Goal: Navigation & Orientation: Find specific page/section

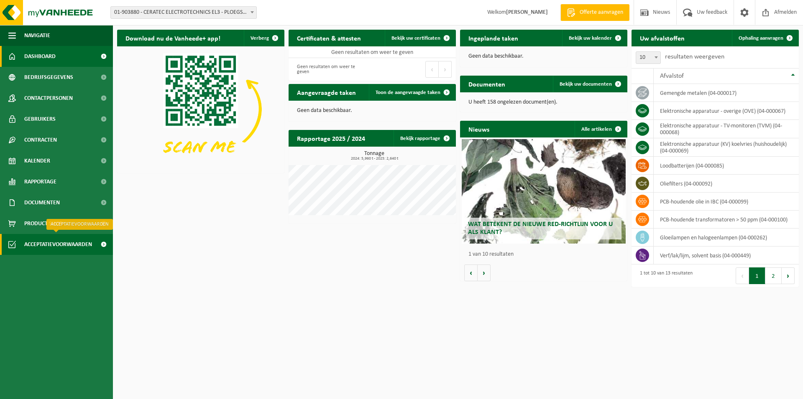
click at [87, 247] on span "Acceptatievoorwaarden" at bounding box center [58, 244] width 68 height 21
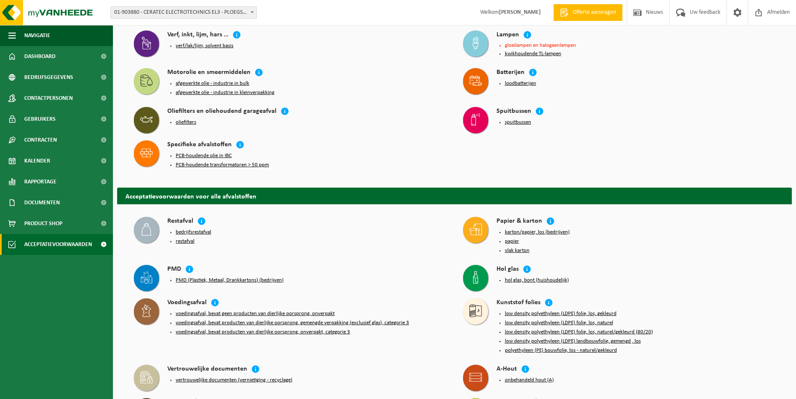
scroll to position [128, 0]
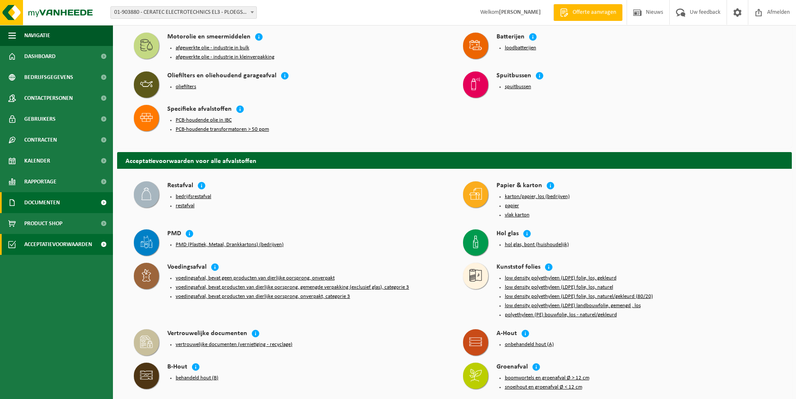
click at [42, 199] on span "Documenten" at bounding box center [42, 202] width 36 height 21
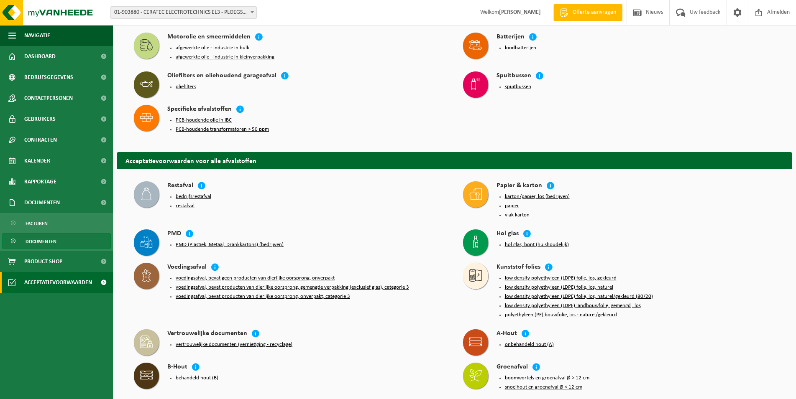
click at [49, 242] on span "Documenten" at bounding box center [41, 242] width 31 height 16
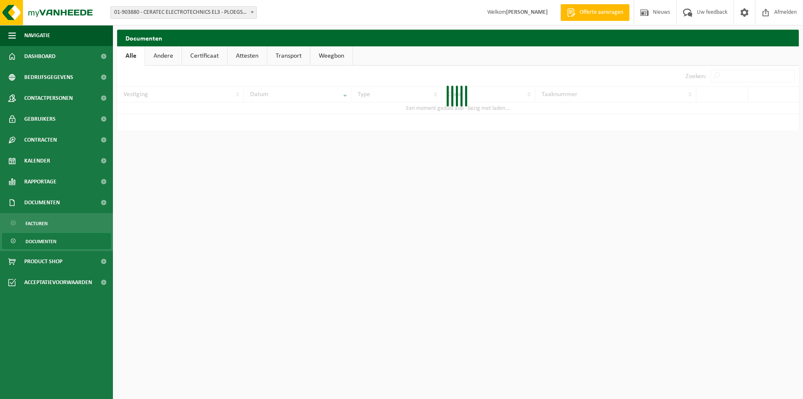
click at [245, 54] on link "Attesten" at bounding box center [246, 55] width 39 height 19
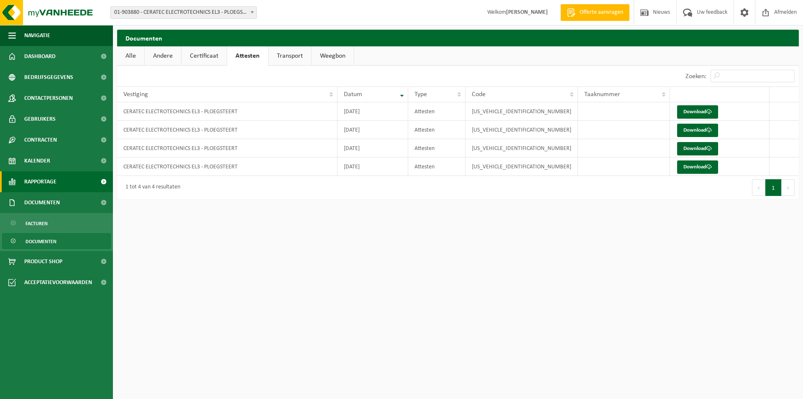
click at [41, 185] on span "Rapportage" at bounding box center [40, 181] width 32 height 21
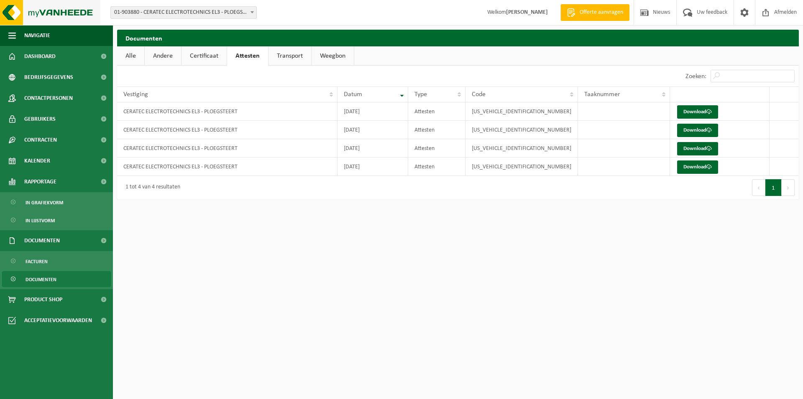
click at [44, 13] on img at bounding box center [50, 12] width 100 height 25
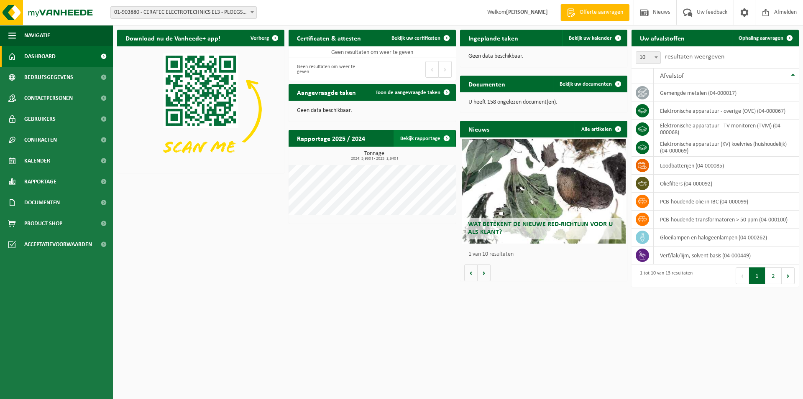
click at [422, 136] on link "Bekijk rapportage" at bounding box center [423, 138] width 61 height 17
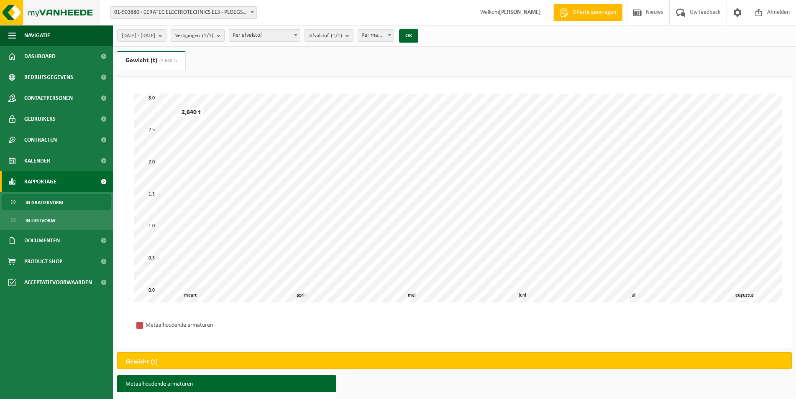
click at [38, 16] on img at bounding box center [50, 12] width 100 height 25
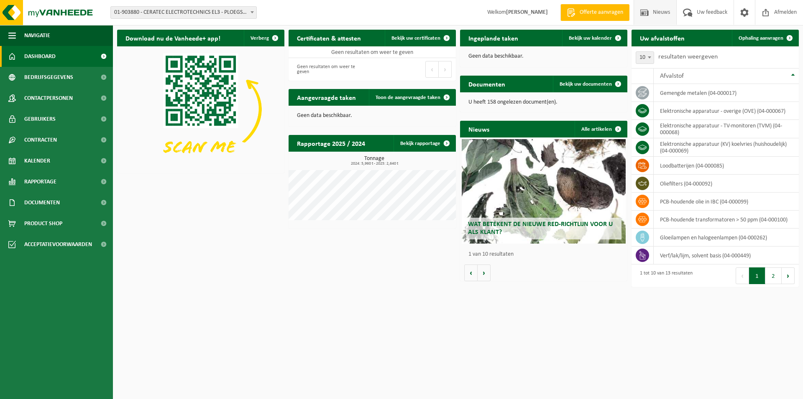
click at [663, 11] on span "Nieuws" at bounding box center [661, 12] width 21 height 25
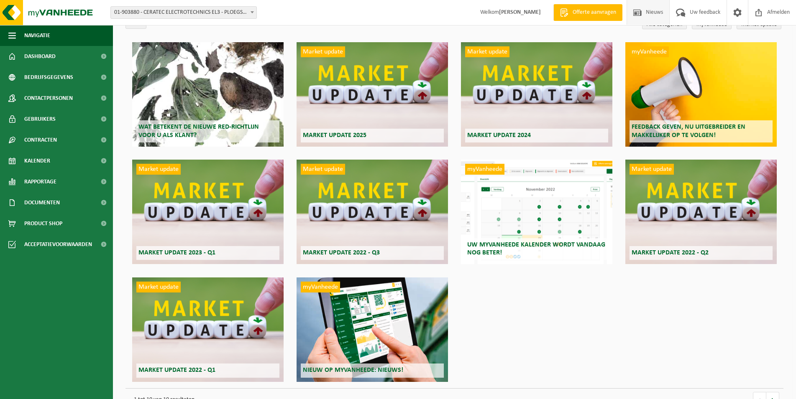
scroll to position [67, 0]
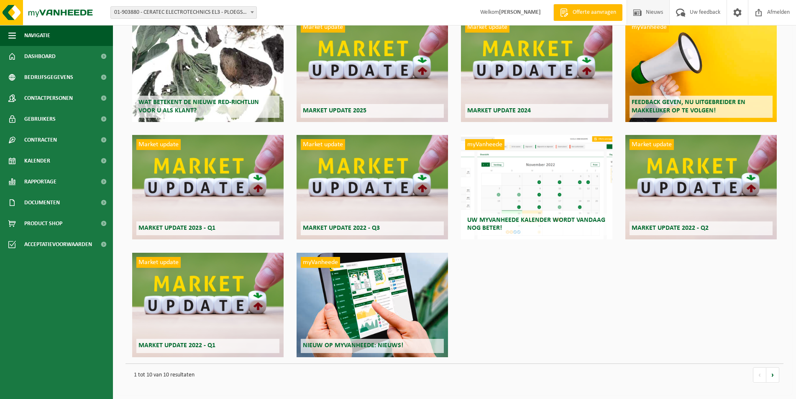
click at [232, 105] on span "Wat betekent de nieuwe RED-richtlijn voor u als klant?" at bounding box center [198, 106] width 120 height 15
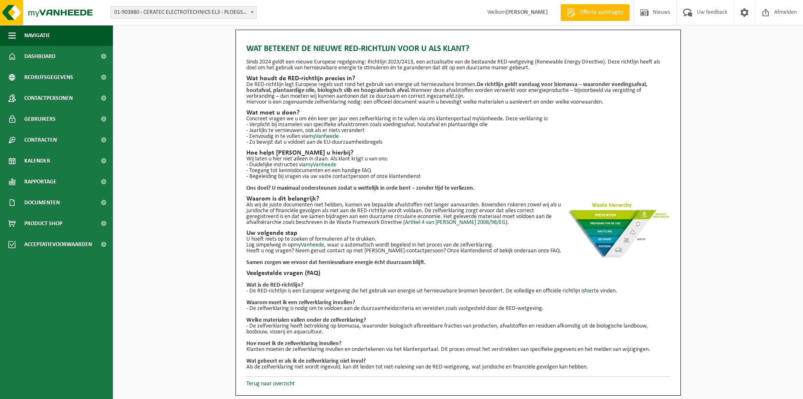
click at [327, 165] on link "myVanheede" at bounding box center [321, 165] width 31 height 6
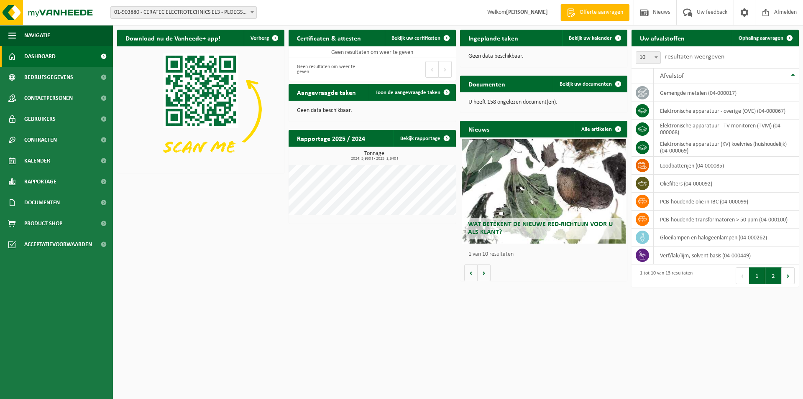
click at [772, 276] on button "2" at bounding box center [773, 276] width 16 height 17
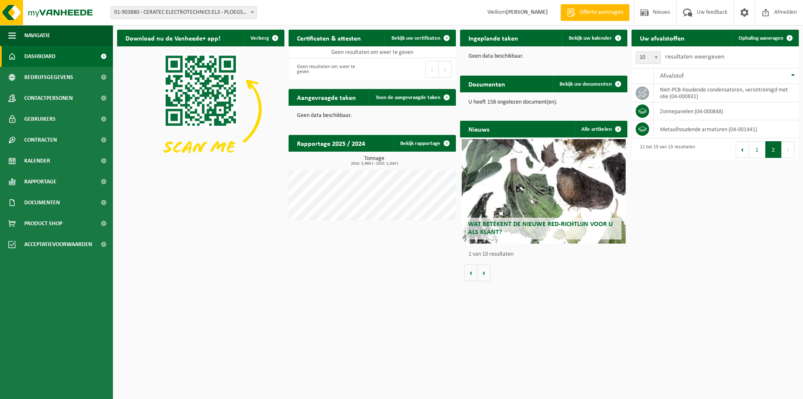
click at [493, 229] on span "Wat betekent de nieuwe RED-richtlijn voor u als klant?" at bounding box center [540, 228] width 145 height 15
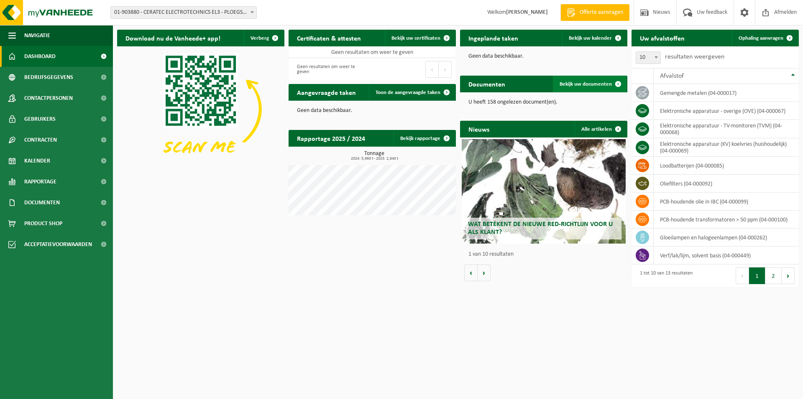
click at [595, 87] on span "Bekijk uw documenten" at bounding box center [586, 84] width 52 height 5
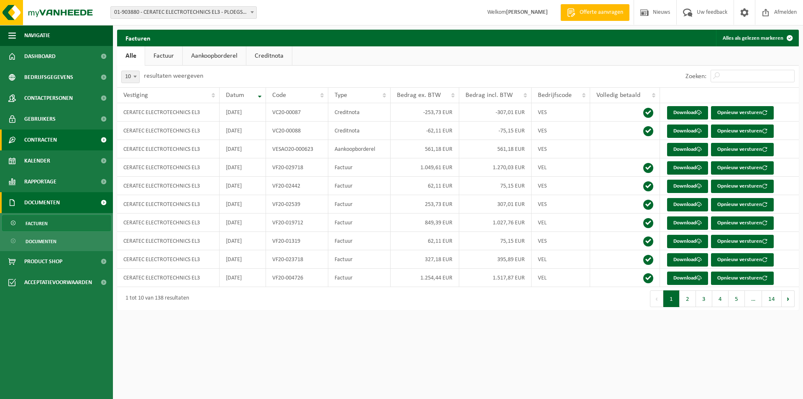
click at [54, 141] on span "Contracten" at bounding box center [40, 140] width 33 height 21
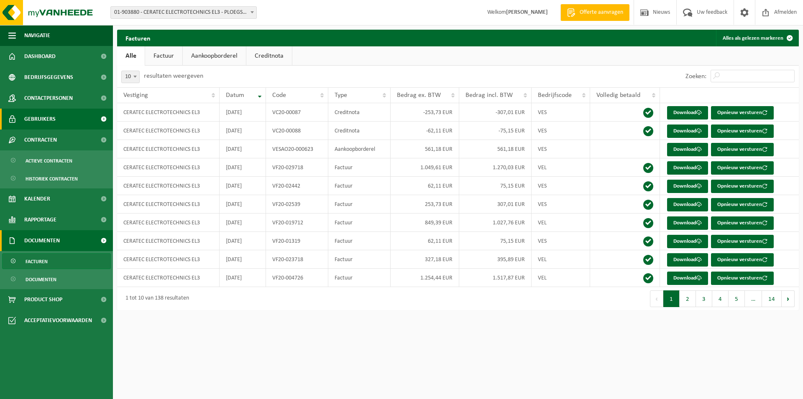
click at [51, 120] on span "Gebruikers" at bounding box center [39, 119] width 31 height 21
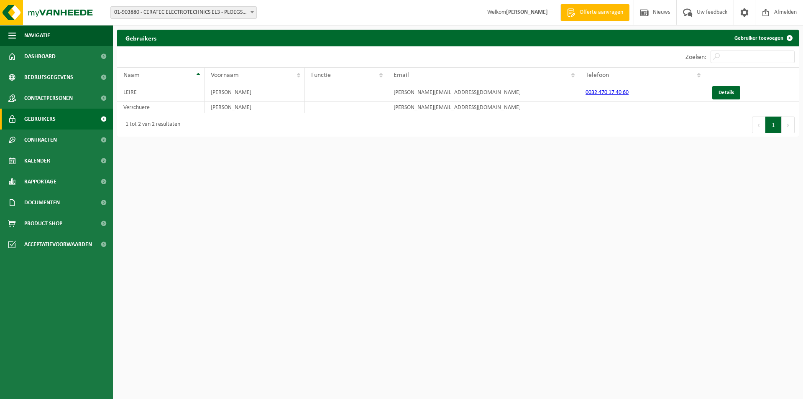
click at [51, 120] on span "Gebruikers" at bounding box center [39, 119] width 31 height 21
click at [61, 101] on span "Contactpersonen" at bounding box center [48, 98] width 49 height 21
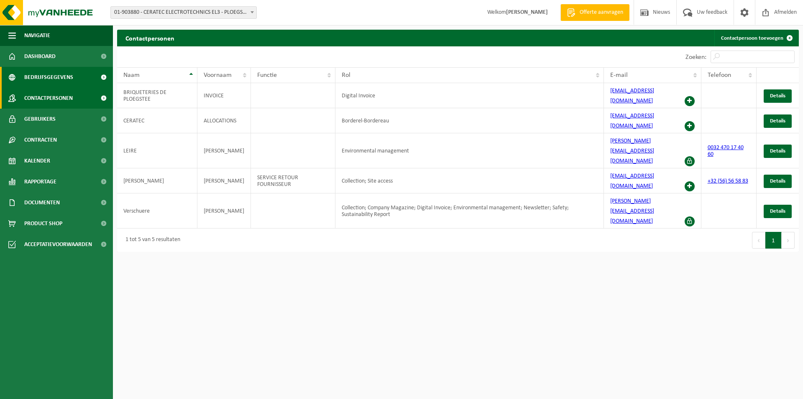
click at [59, 84] on span "Bedrijfsgegevens" at bounding box center [48, 77] width 49 height 21
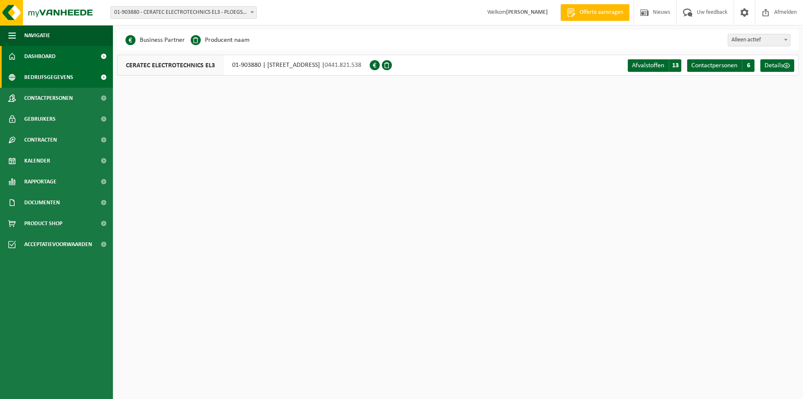
click at [60, 57] on link "Dashboard" at bounding box center [56, 56] width 113 height 21
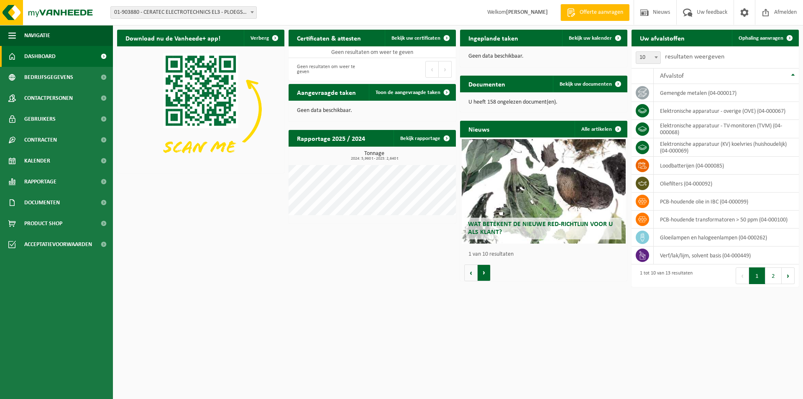
click at [486, 271] on button "Volgende" at bounding box center [484, 273] width 13 height 17
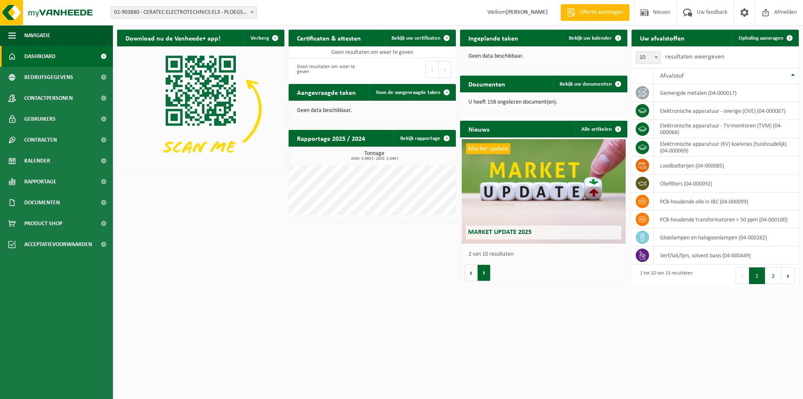
click at [486, 271] on button "Volgende" at bounding box center [484, 273] width 13 height 17
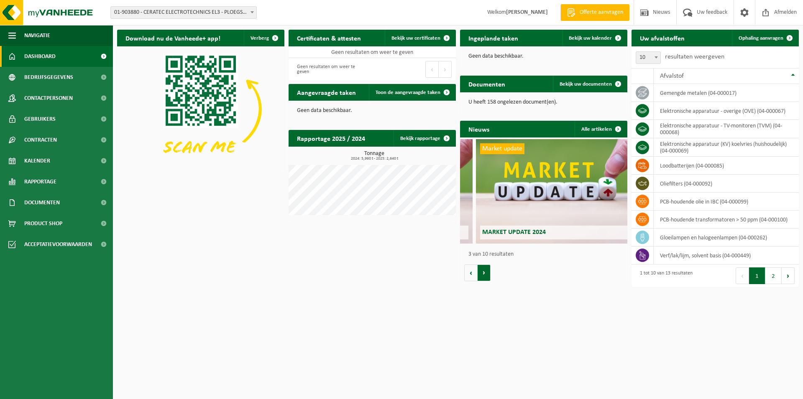
click at [486, 271] on button "Volgende" at bounding box center [484, 273] width 13 height 17
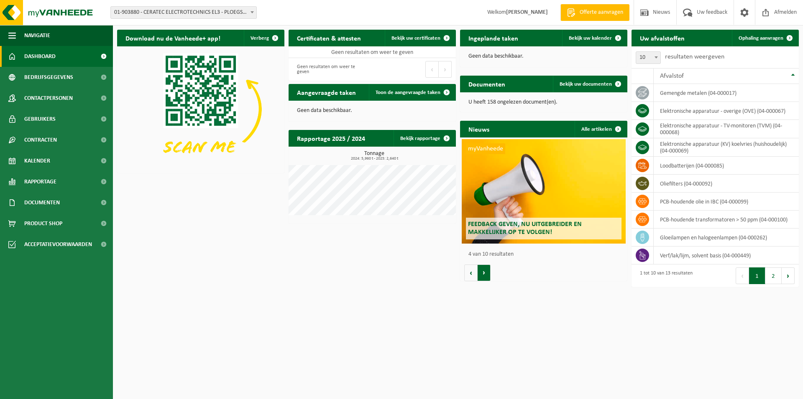
click at [486, 271] on button "Volgende" at bounding box center [484, 273] width 13 height 17
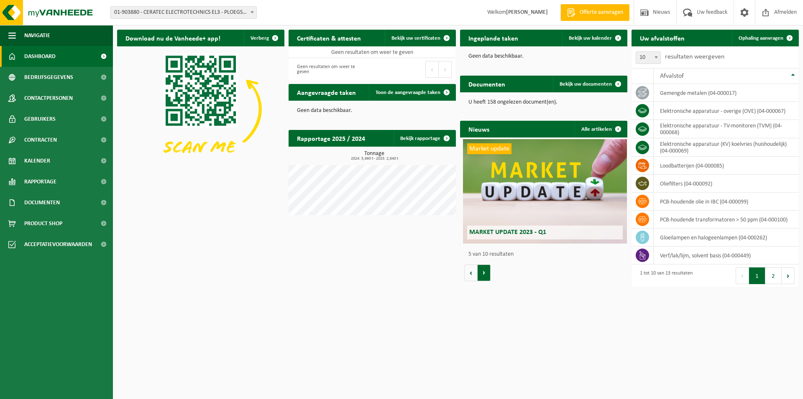
scroll to position [0, 669]
click at [470, 274] on button "Vorige" at bounding box center [470, 273] width 13 height 17
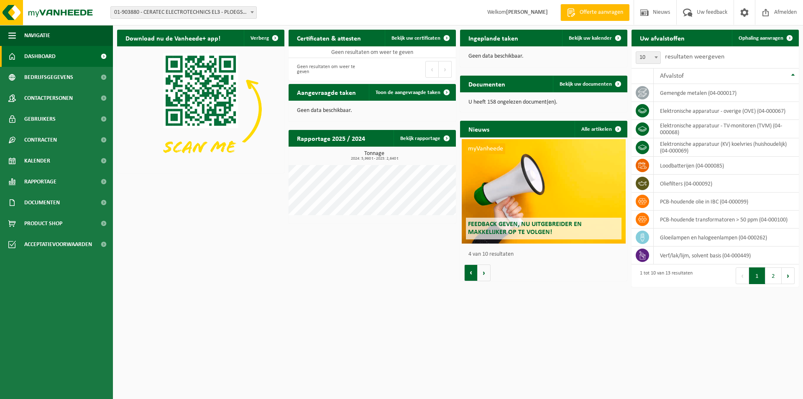
click at [470, 274] on button "Vorige" at bounding box center [470, 273] width 13 height 17
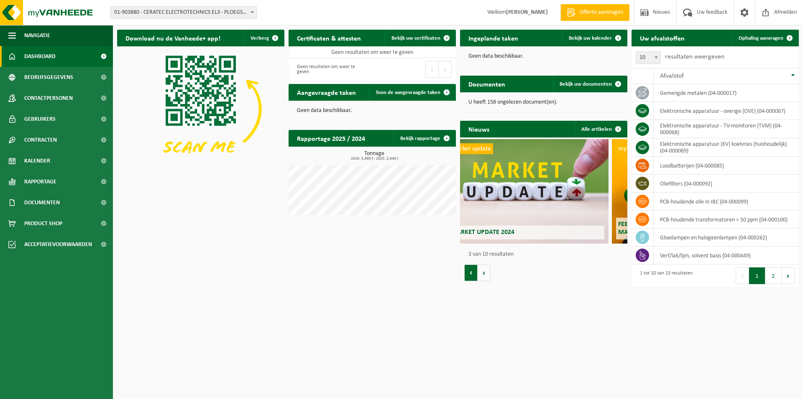
click at [470, 274] on button "Vorige" at bounding box center [470, 273] width 13 height 17
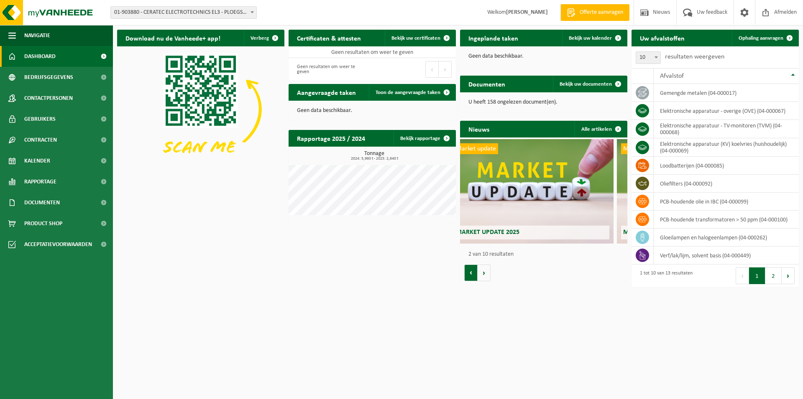
scroll to position [0, 167]
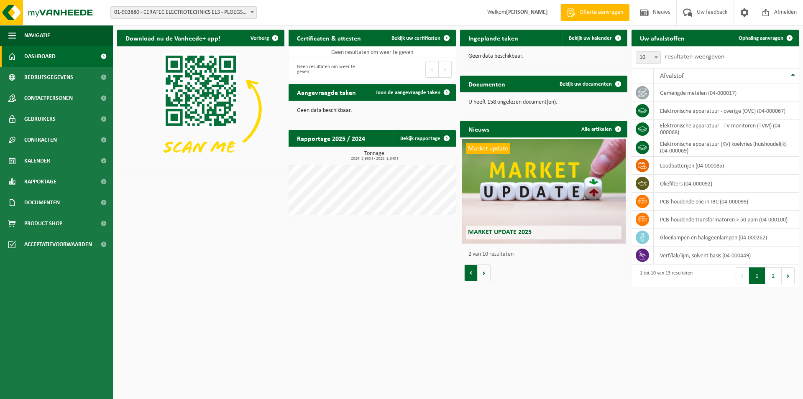
click at [470, 274] on button "Vorige" at bounding box center [470, 273] width 13 height 17
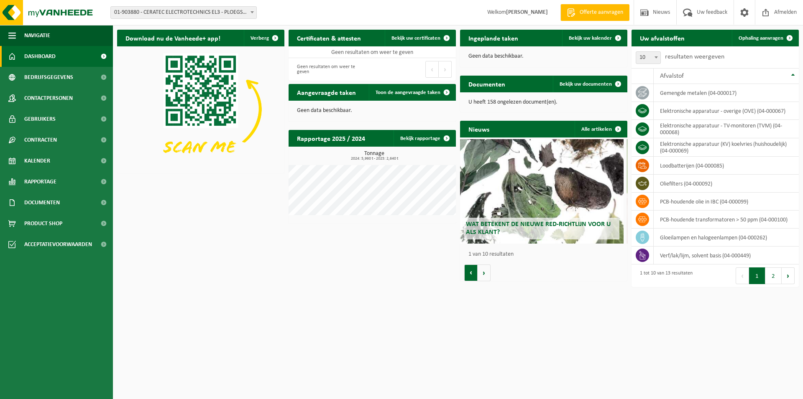
scroll to position [0, 0]
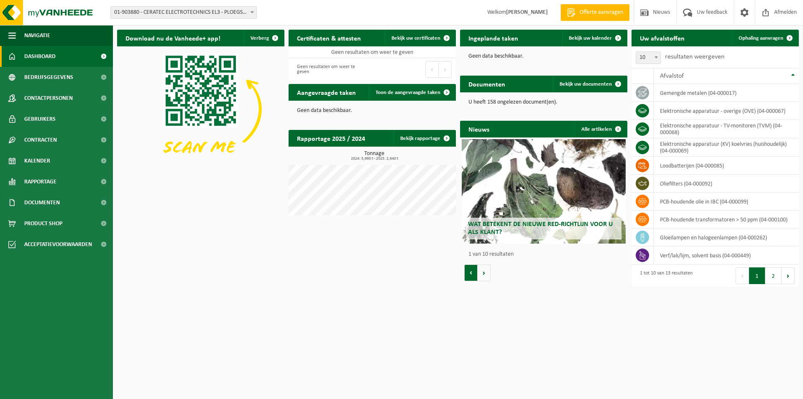
click at [470, 274] on button "Vorige" at bounding box center [470, 273] width 13 height 17
click at [526, 218] on h2 "Wat betekent de nieuwe RED-richtlijn voor u als klant?" at bounding box center [544, 229] width 156 height 22
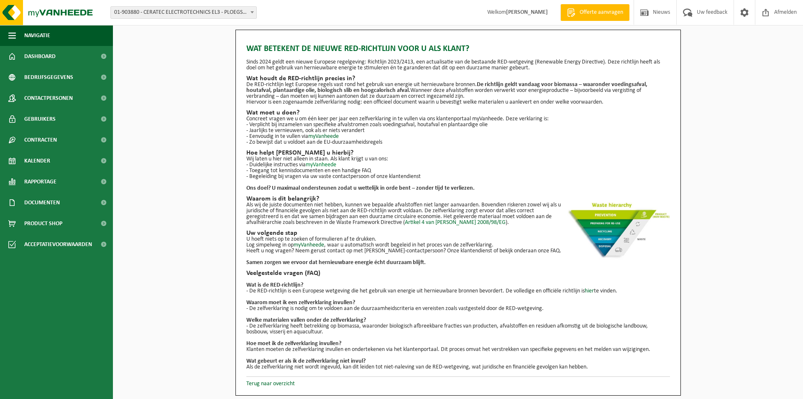
click at [319, 165] on link "myVanheede" at bounding box center [321, 165] width 31 height 6
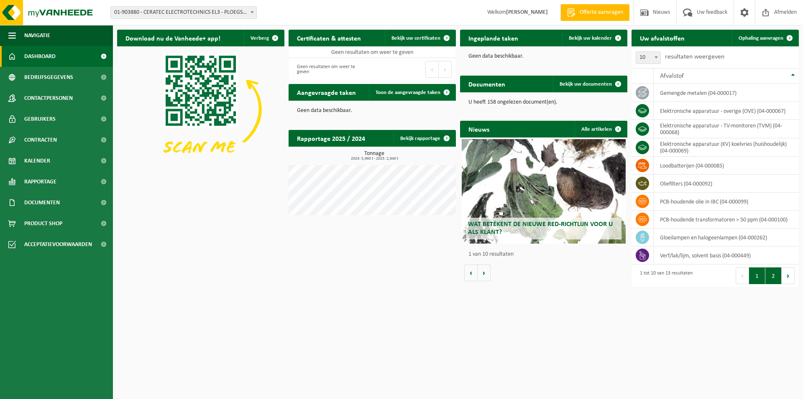
click at [778, 275] on button "2" at bounding box center [773, 276] width 16 height 17
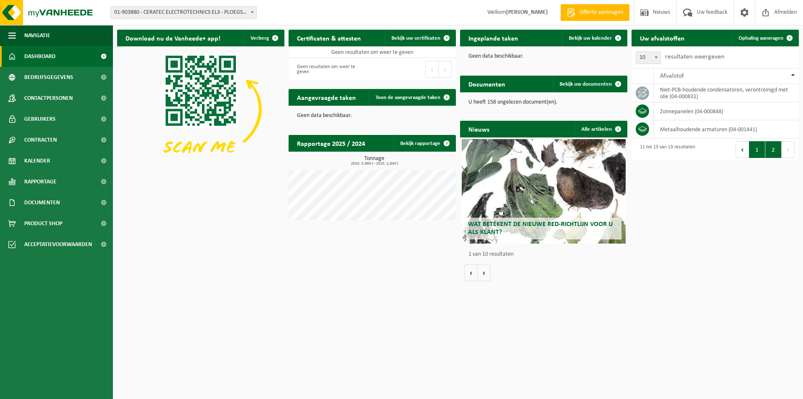
click at [753, 152] on button "1" at bounding box center [757, 149] width 16 height 17
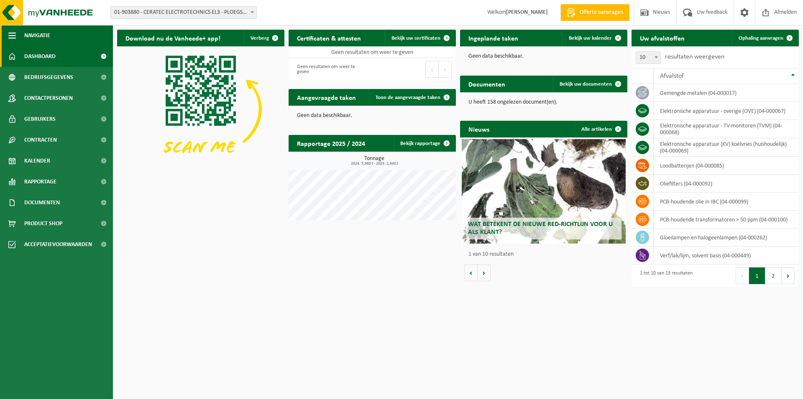
click at [10, 35] on span "button" at bounding box center [12, 35] width 8 height 21
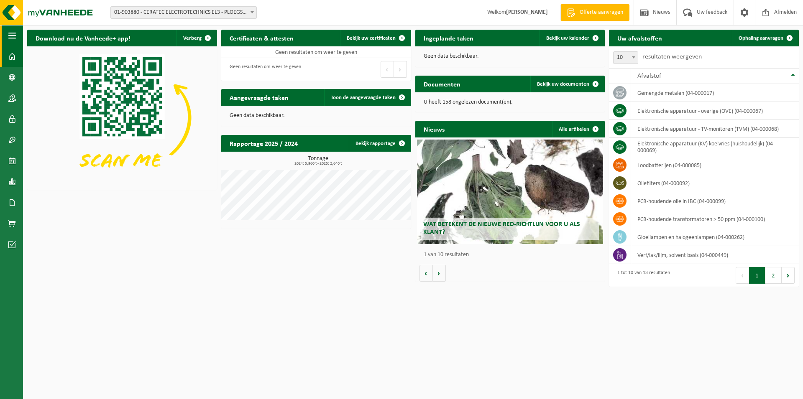
click at [10, 35] on span "button" at bounding box center [12, 35] width 8 height 21
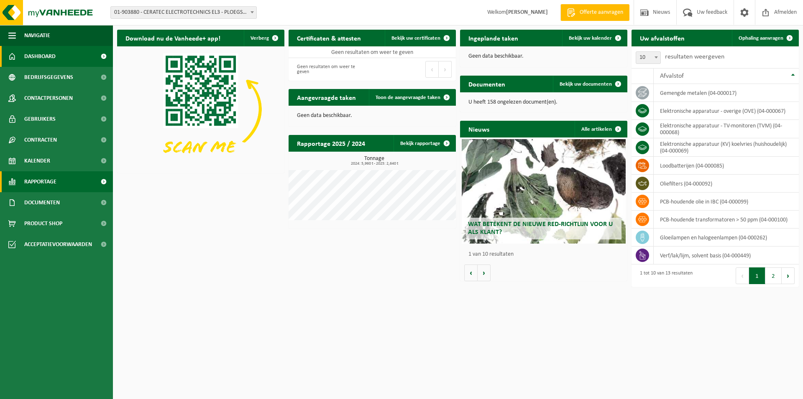
click at [54, 181] on span "Rapportage" at bounding box center [40, 181] width 32 height 21
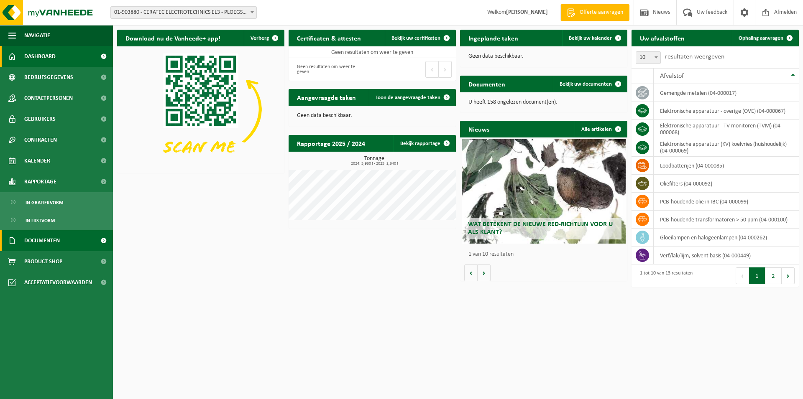
click at [40, 246] on span "Documenten" at bounding box center [42, 240] width 36 height 21
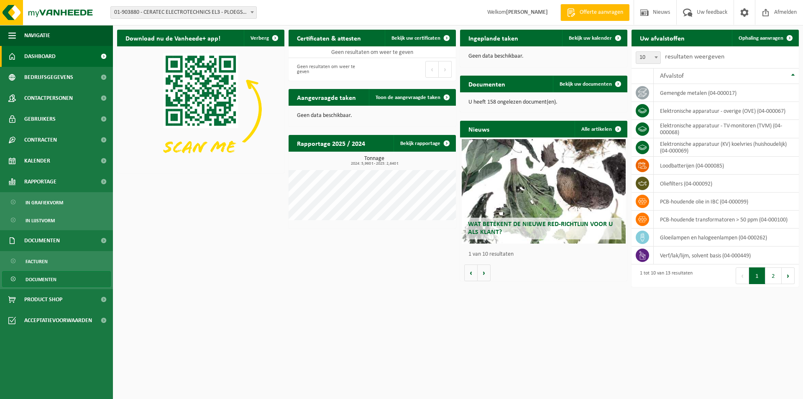
click at [38, 283] on span "Documenten" at bounding box center [41, 280] width 31 height 16
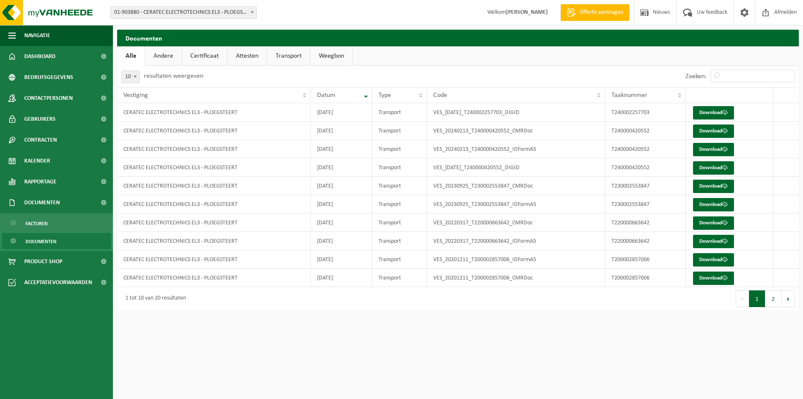
click at [157, 61] on link "Andere" at bounding box center [163, 55] width 36 height 19
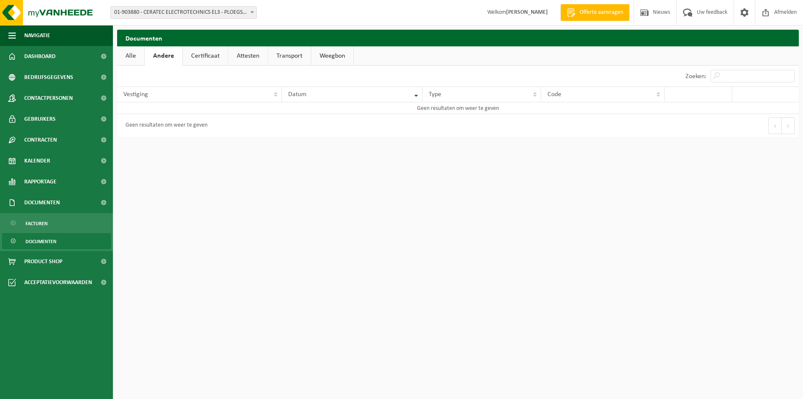
click at [205, 55] on link "Certificaat" at bounding box center [205, 55] width 45 height 19
click at [235, 54] on link "Attesten" at bounding box center [246, 55] width 39 height 19
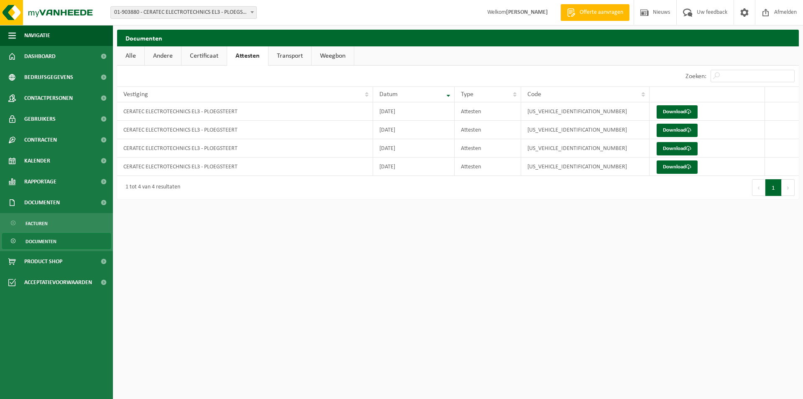
click at [285, 54] on link "Transport" at bounding box center [289, 55] width 43 height 19
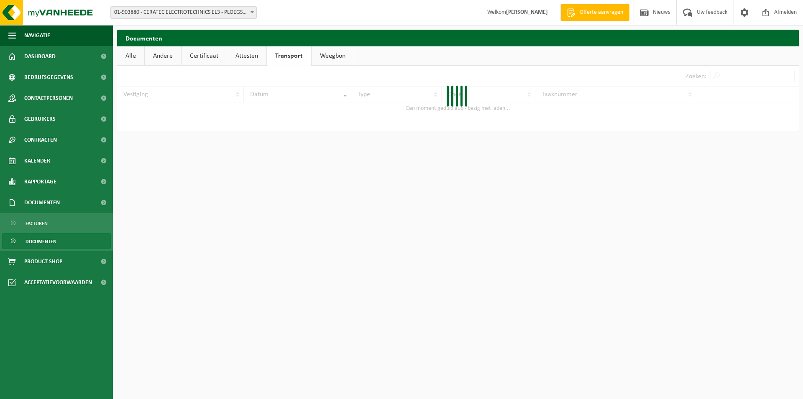
click at [337, 58] on link "Weegbon" at bounding box center [333, 55] width 42 height 19
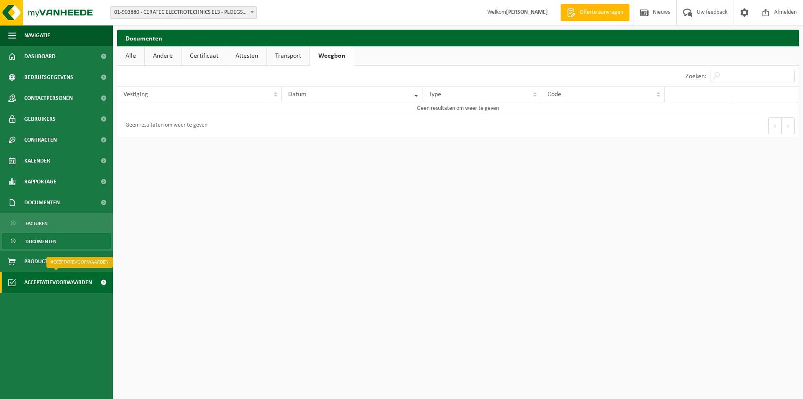
click at [55, 287] on span "Acceptatievoorwaarden" at bounding box center [58, 282] width 68 height 21
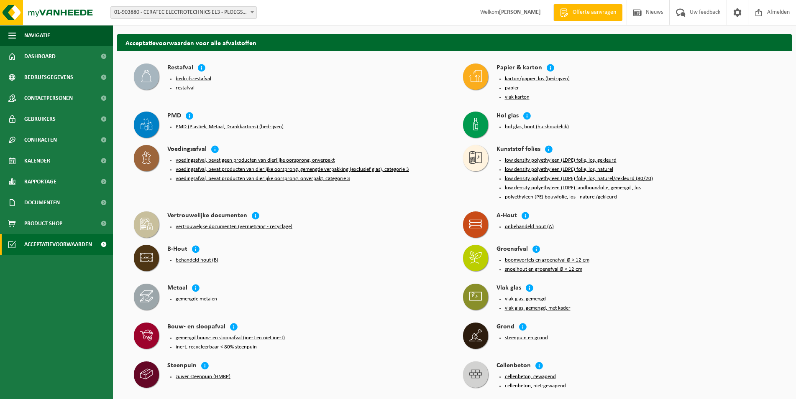
scroll to position [203, 0]
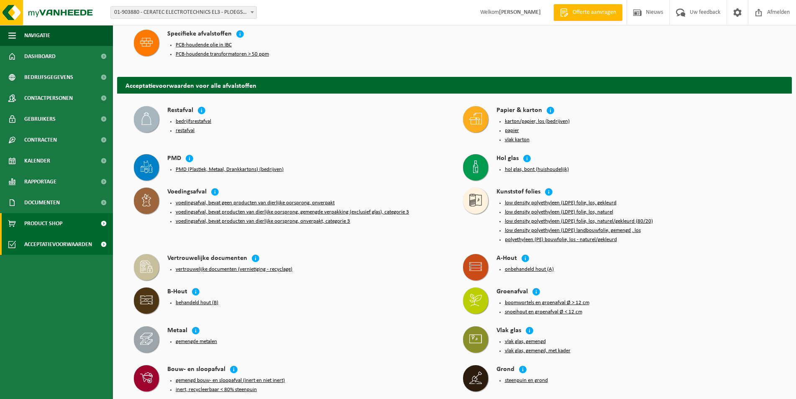
click at [70, 223] on link "Product Shop" at bounding box center [56, 223] width 113 height 21
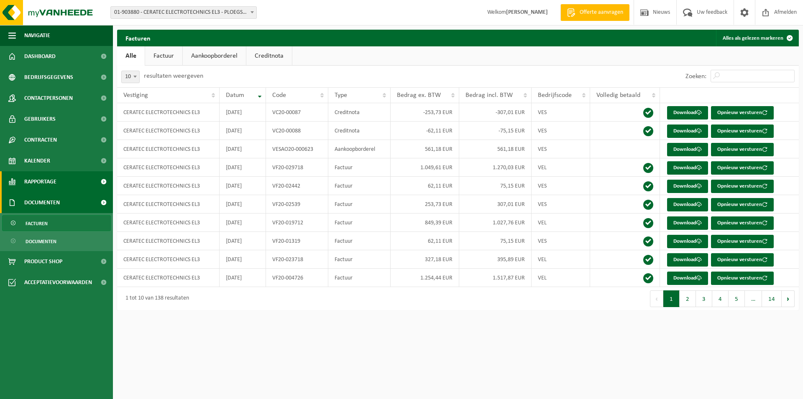
click at [67, 184] on link "Rapportage" at bounding box center [56, 181] width 113 height 21
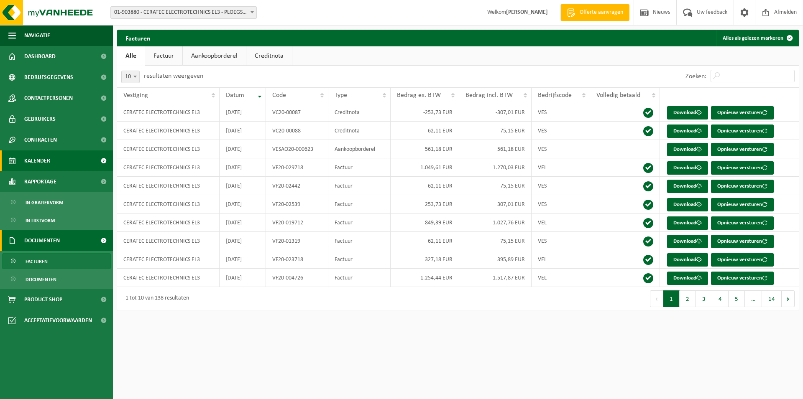
click at [62, 163] on link "Kalender" at bounding box center [56, 161] width 113 height 21
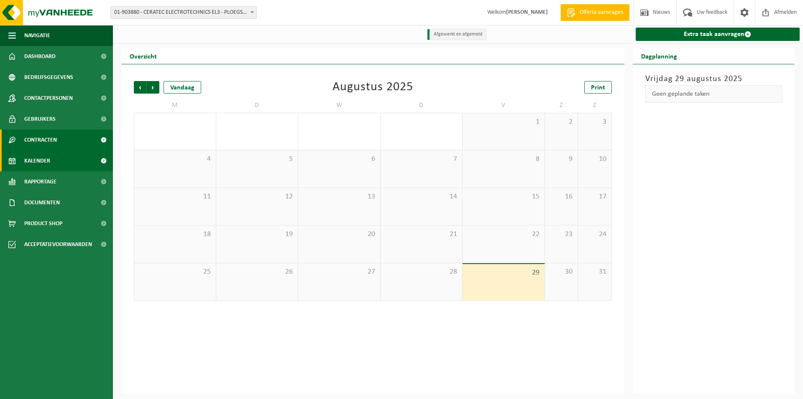
click at [62, 146] on link "Contracten" at bounding box center [56, 140] width 113 height 21
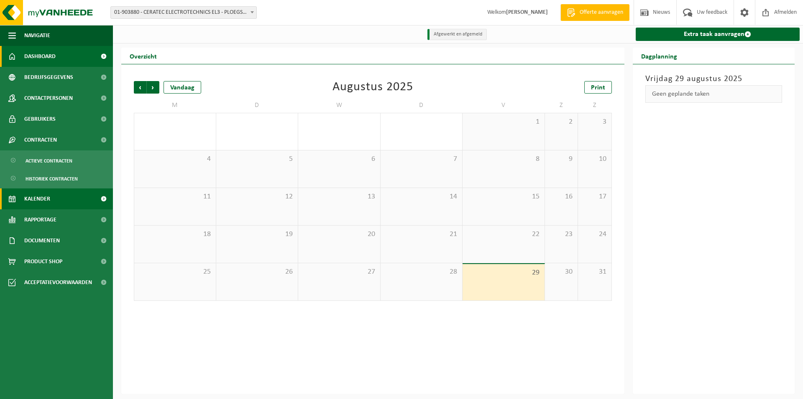
click at [37, 58] on span "Dashboard" at bounding box center [39, 56] width 31 height 21
